Goal: Task Accomplishment & Management: Manage account settings

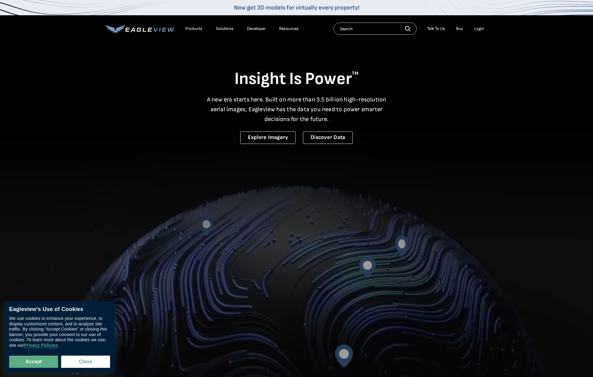
click at [479, 31] on div "Login" at bounding box center [479, 29] width 10 height 6
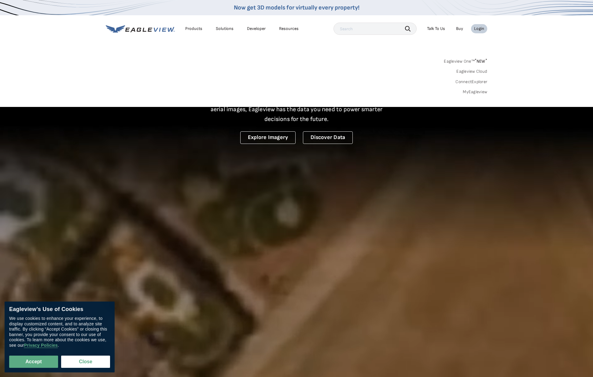
click at [468, 91] on link "MyEagleview" at bounding box center [475, 92] width 24 height 6
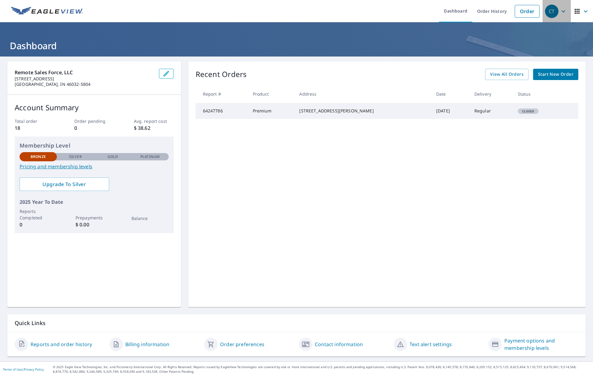
click at [562, 13] on icon "button" at bounding box center [563, 11] width 7 height 7
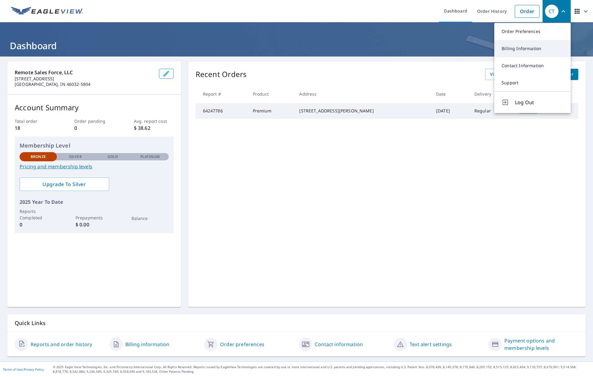
click at [539, 48] on link "Billing Information" at bounding box center [532, 48] width 76 height 17
